Goal: Browse casually: Explore the website without a specific task or goal

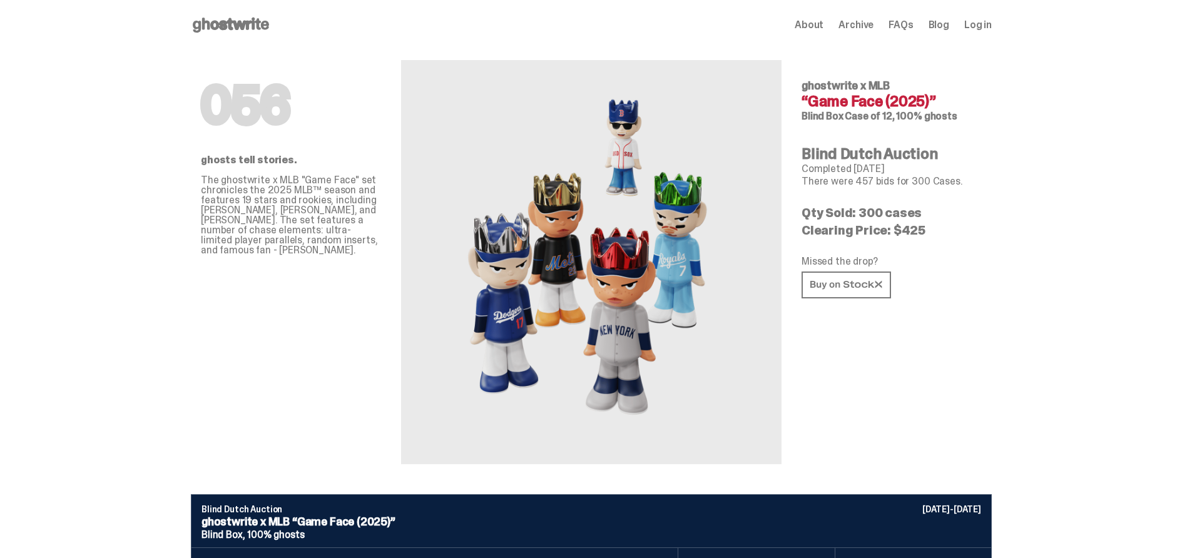
click at [977, 166] on p "Completed [DATE]" at bounding box center [892, 169] width 180 height 10
click at [907, 221] on div "056 ghostwrite x MLB “Game Face (2025)” Blind Box Case of 12, 100% ghosts Blind…" at bounding box center [892, 257] width 180 height 414
click at [909, 210] on p "Qty Sold: 300 cases" at bounding box center [892, 213] width 180 height 13
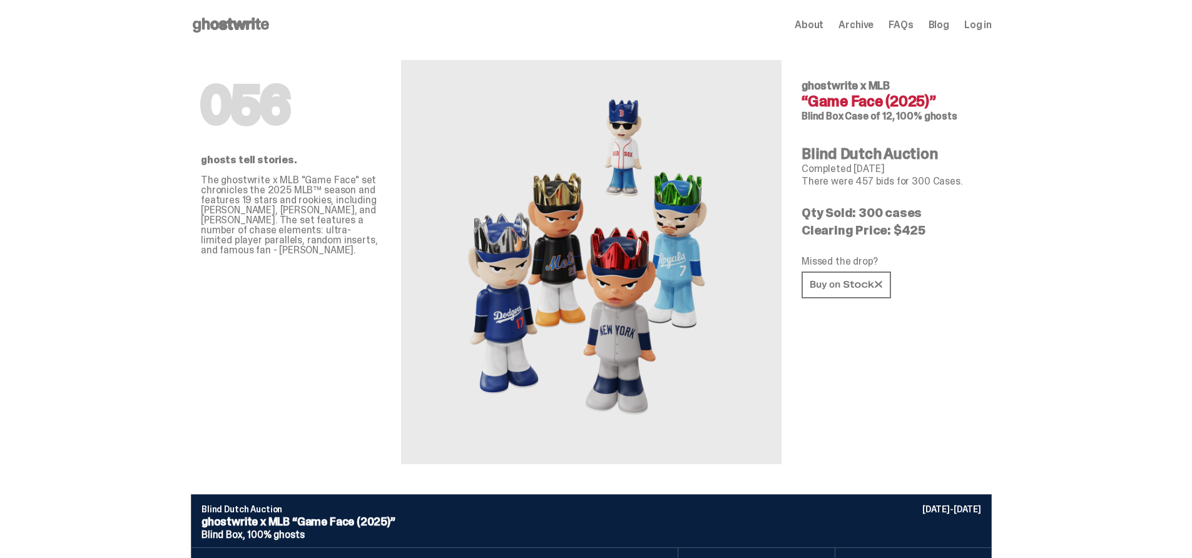
click at [909, 210] on p "Qty Sold: 300 cases" at bounding box center [892, 213] width 180 height 13
click at [899, 120] on span "Case of 12, 100% ghosts" at bounding box center [901, 116] width 112 height 13
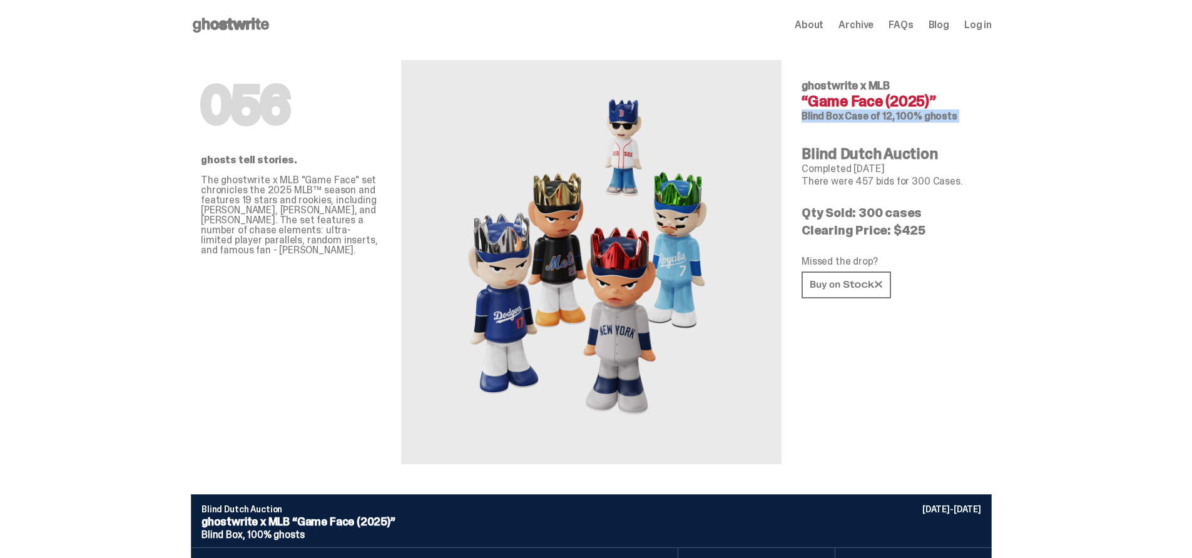
click at [899, 120] on span "Case of 12, 100% ghosts" at bounding box center [901, 116] width 112 height 13
click at [892, 207] on p "Qty Sold: 300 cases" at bounding box center [892, 213] width 180 height 13
click at [892, 228] on p "Clearing Price: $425" at bounding box center [892, 230] width 180 height 13
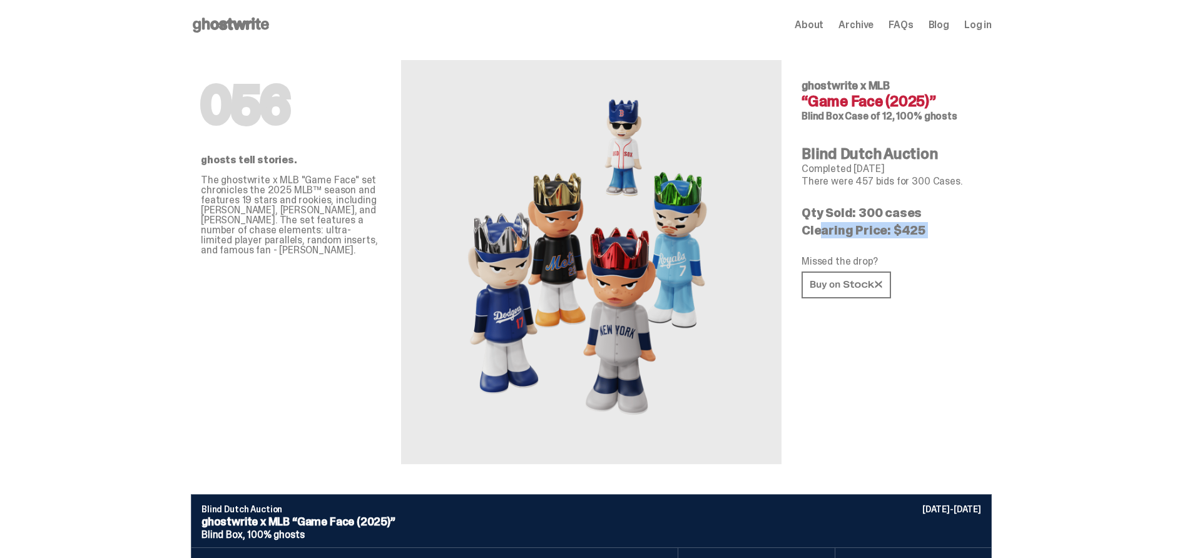
click at [892, 228] on p "Clearing Price: $425" at bounding box center [892, 230] width 180 height 13
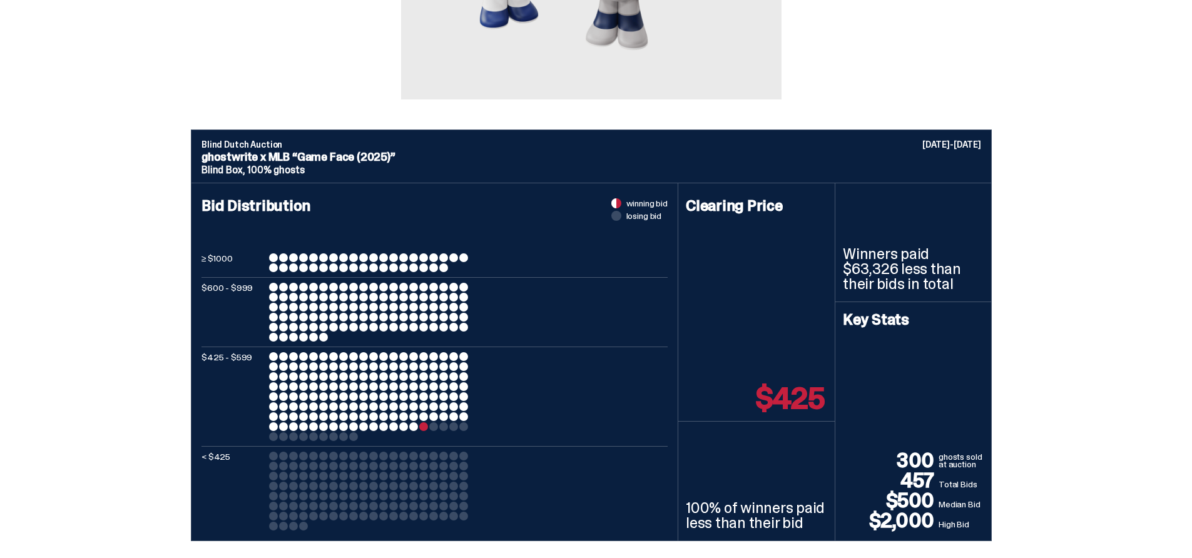
scroll to position [401, 0]
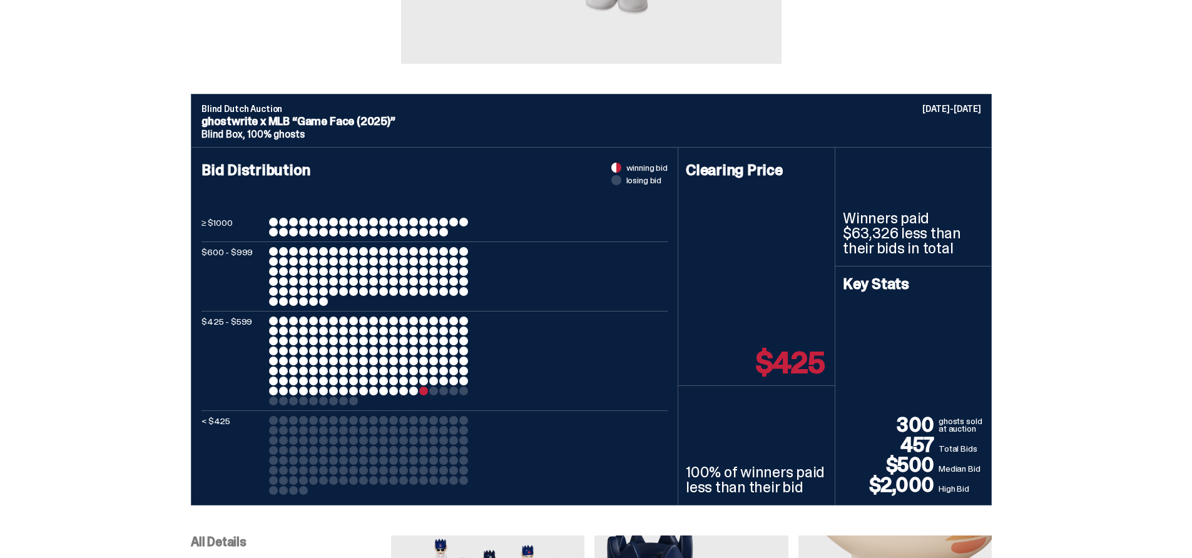
click at [822, 237] on div "Clearing Price $425" at bounding box center [756, 267] width 156 height 238
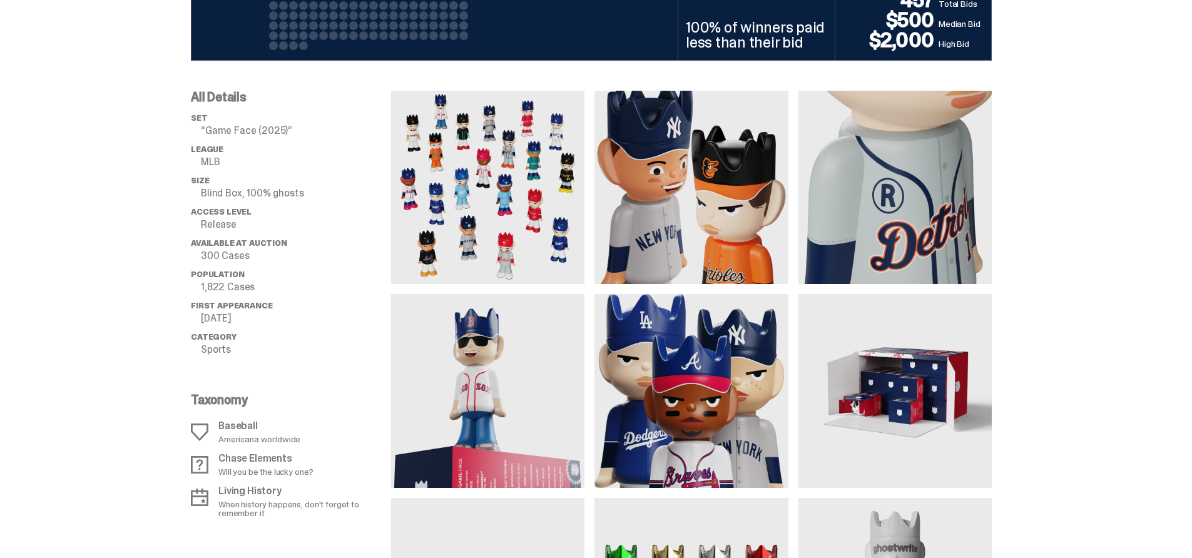
scroll to position [864, 0]
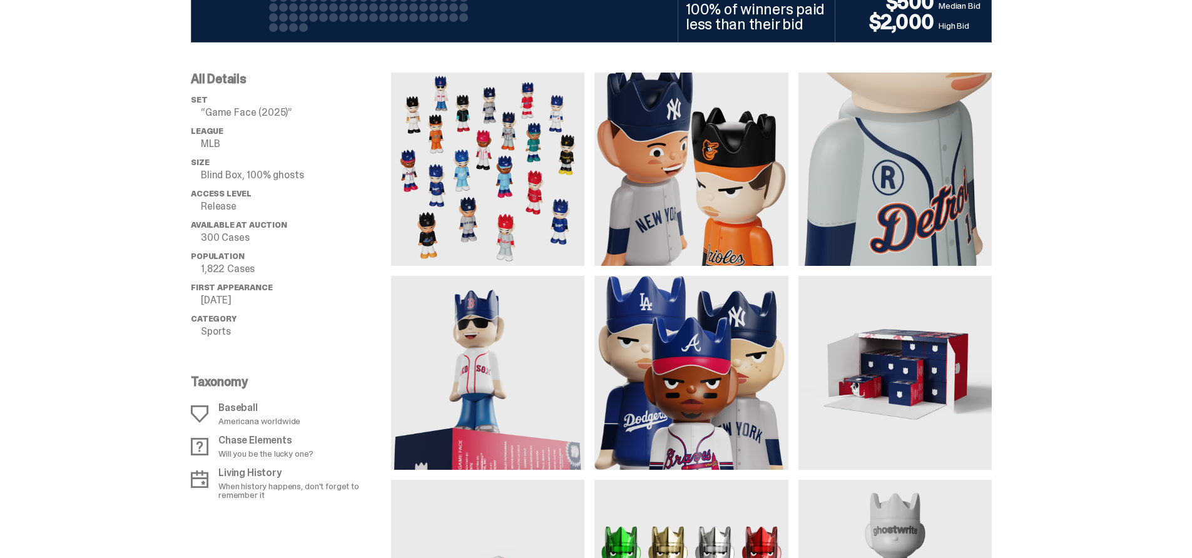
click at [728, 208] on img at bounding box center [691, 169] width 193 height 193
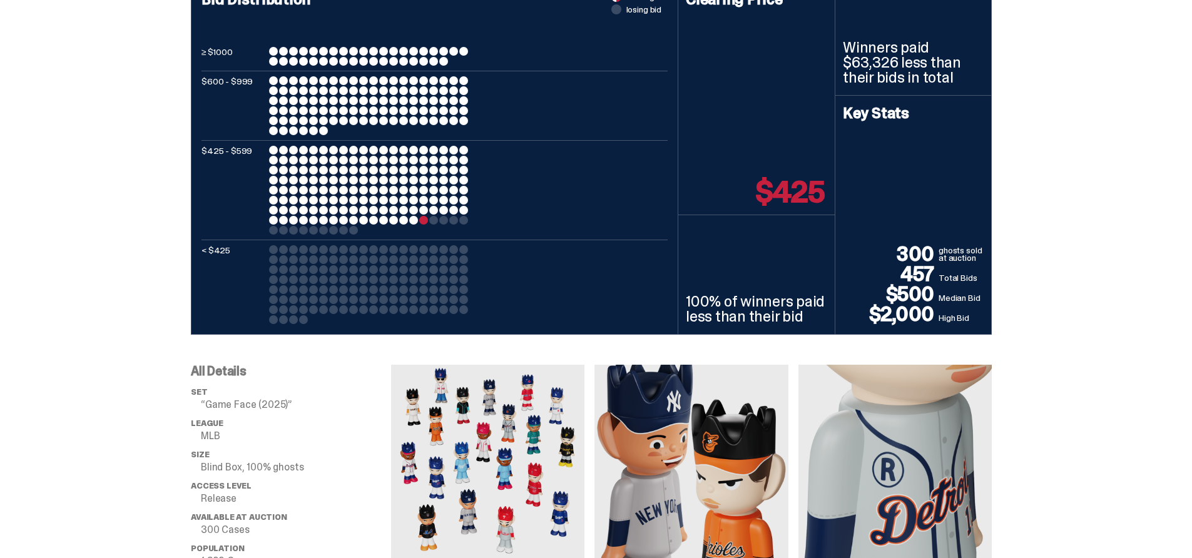
scroll to position [0, 0]
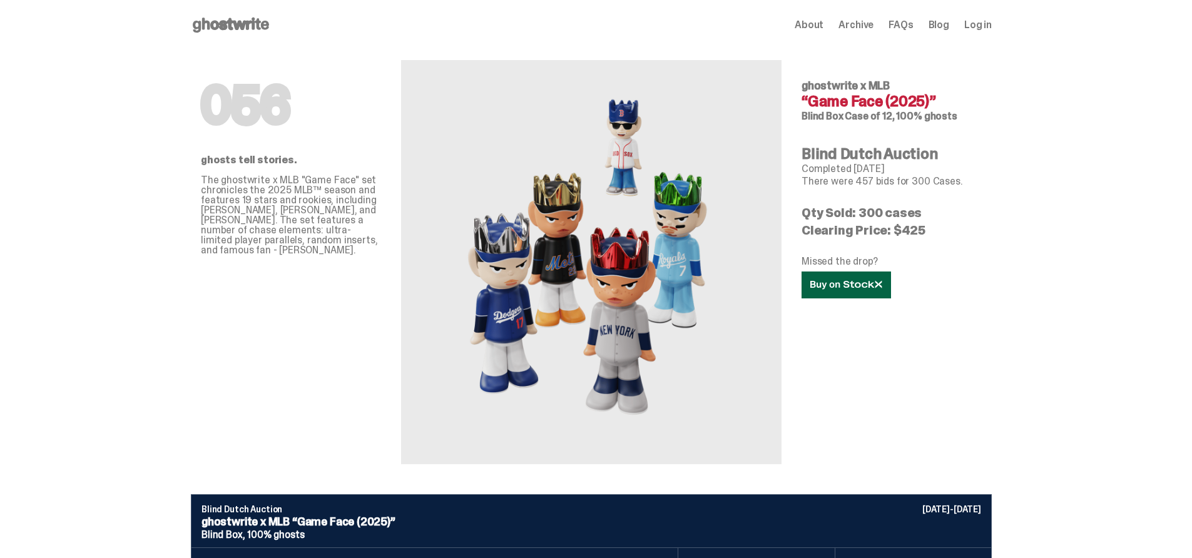
click at [832, 279] on link at bounding box center [846, 285] width 89 height 27
click at [232, 17] on icon at bounding box center [231, 25] width 80 height 20
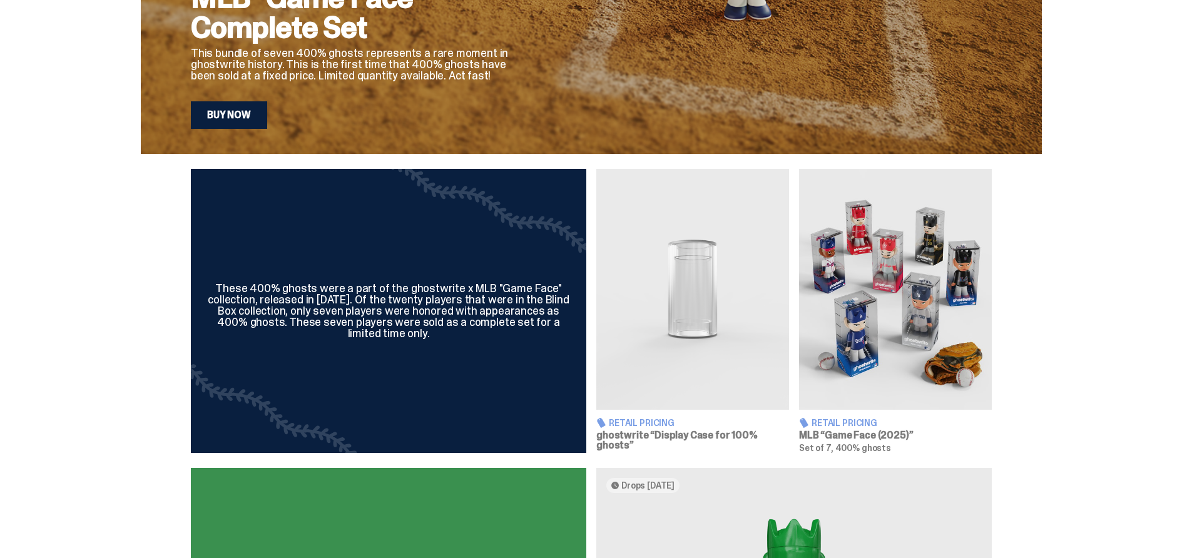
scroll to position [298, 0]
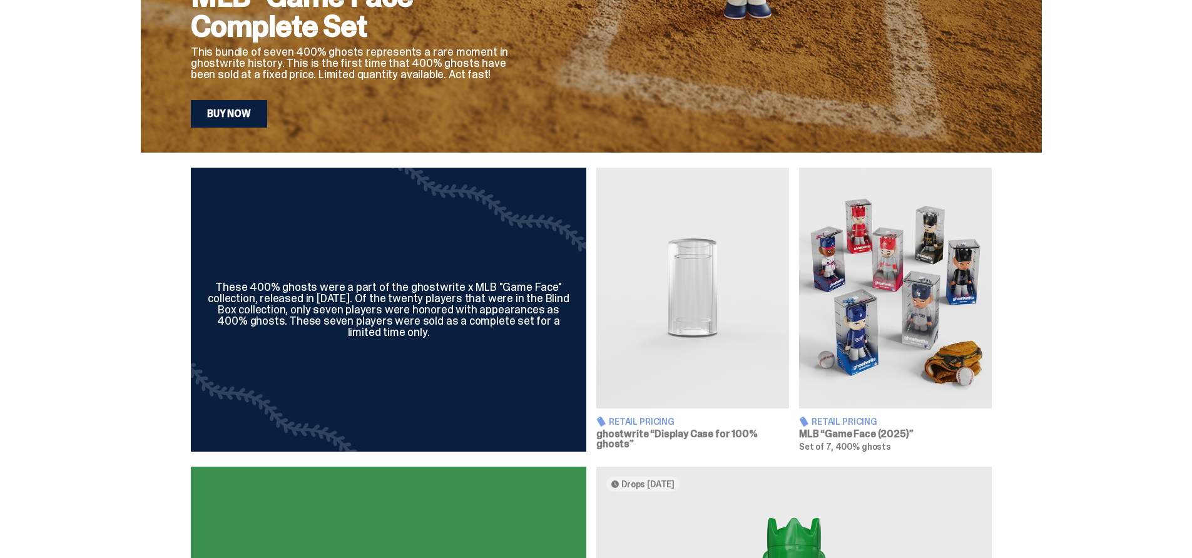
click at [869, 327] on img at bounding box center [895, 288] width 193 height 241
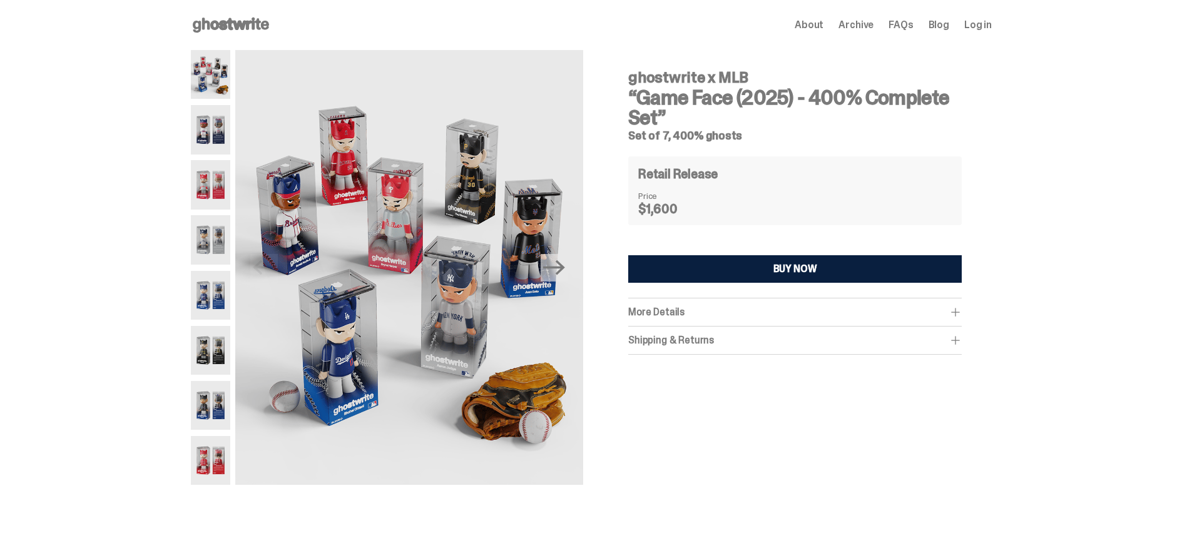
click at [235, 23] on use at bounding box center [231, 25] width 76 height 15
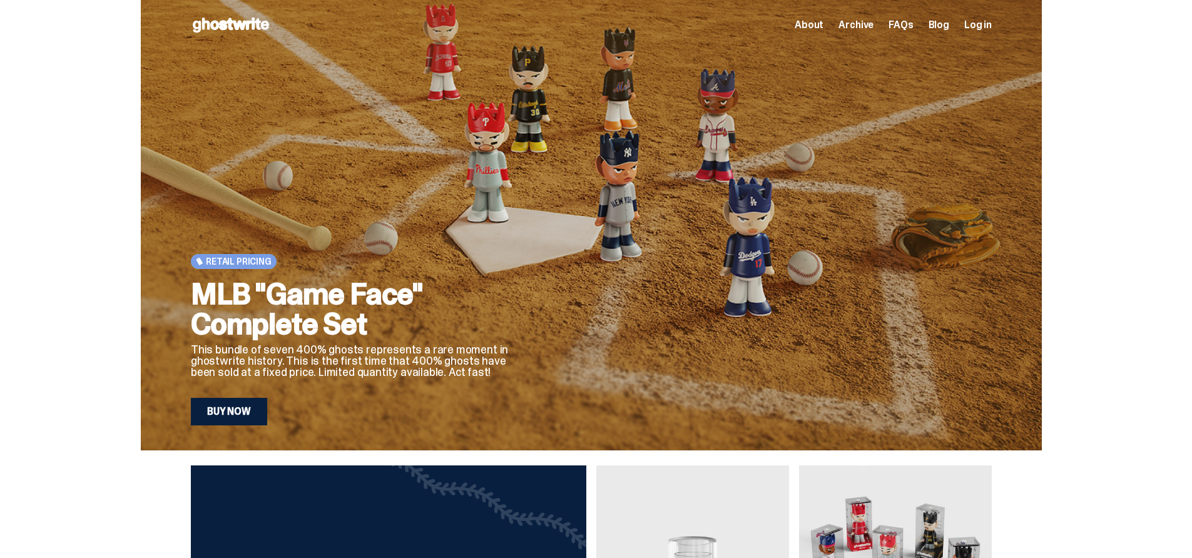
click at [815, 21] on span "About" at bounding box center [809, 25] width 29 height 10
